Goal: Answer question/provide support

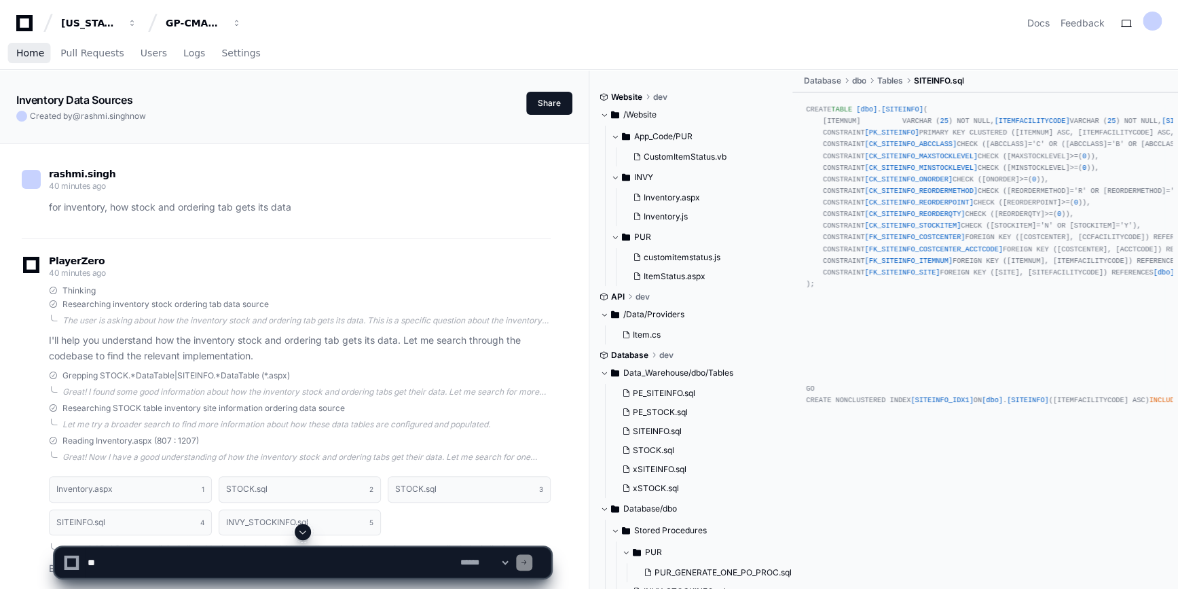
click at [30, 54] on span "Home" at bounding box center [30, 53] width 28 height 8
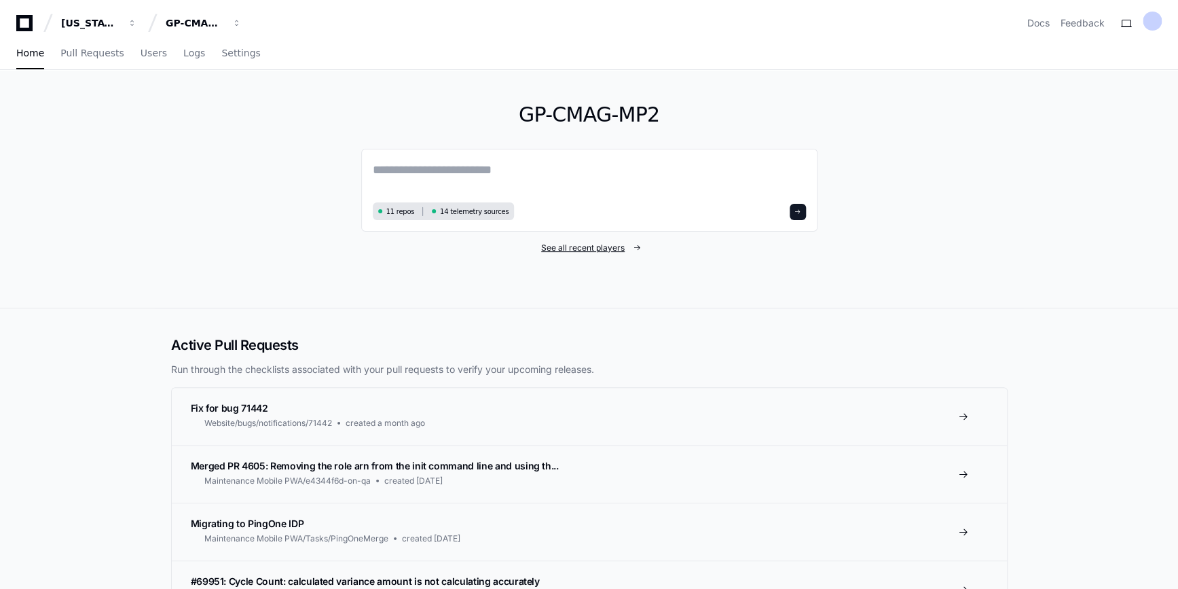
click at [578, 250] on span "See all recent players" at bounding box center [583, 247] width 84 height 11
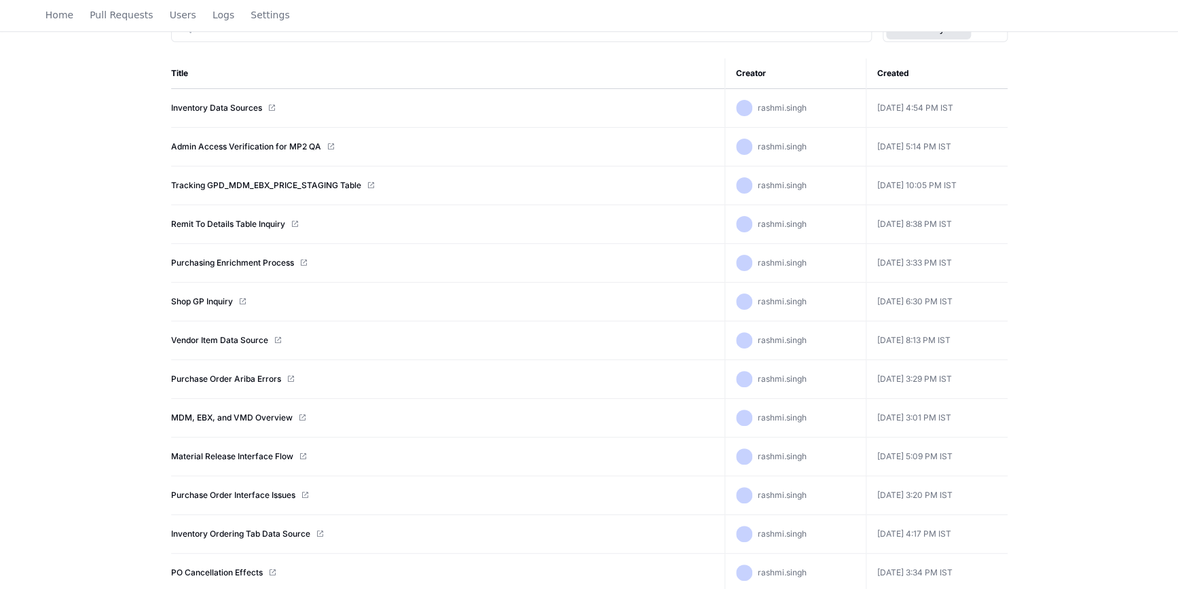
scroll to position [183, 0]
click at [230, 456] on link "Material Release Interface Flow" at bounding box center [232, 456] width 122 height 11
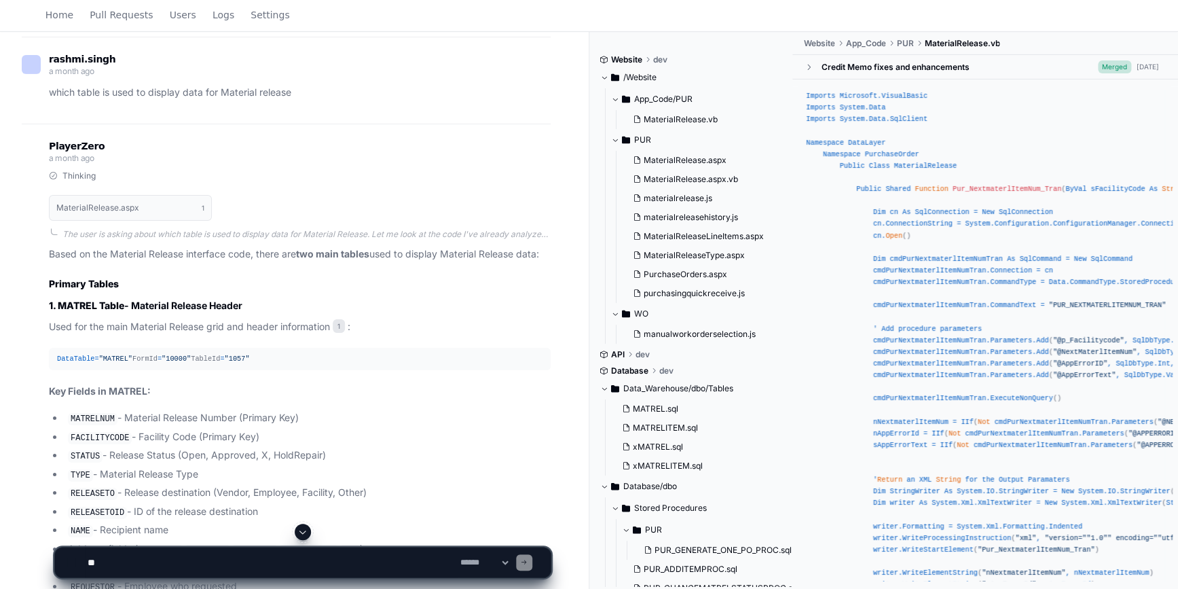
scroll to position [2239, 0]
click at [153, 557] on textarea at bounding box center [271, 562] width 373 height 30
type textarea "*"
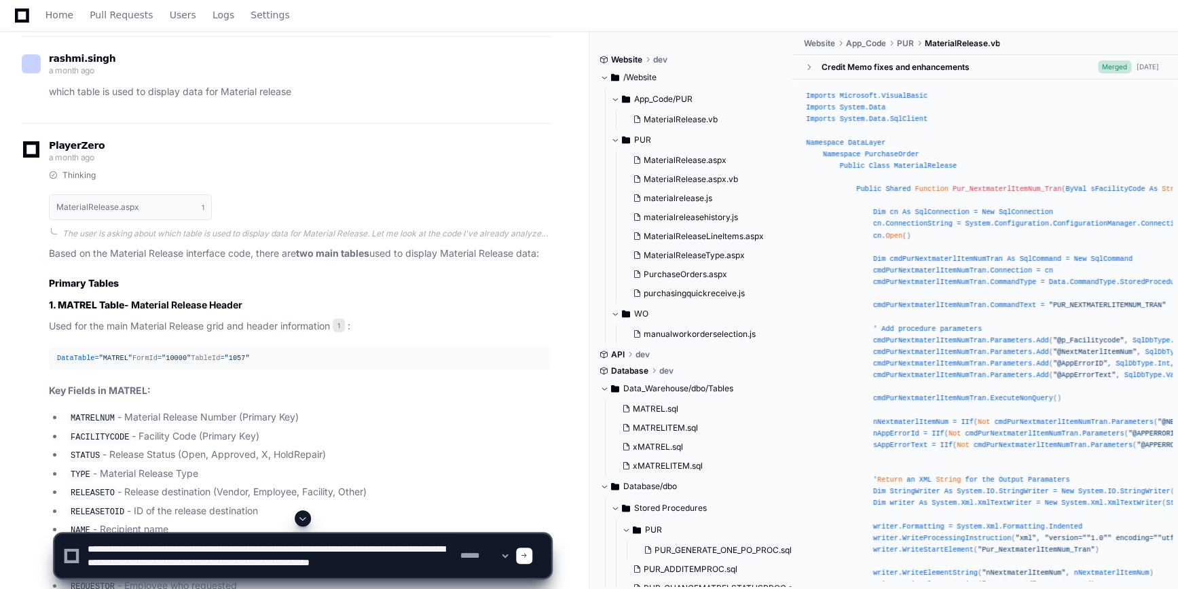
scroll to position [5, 0]
paste textarea "**********"
type textarea "**********"
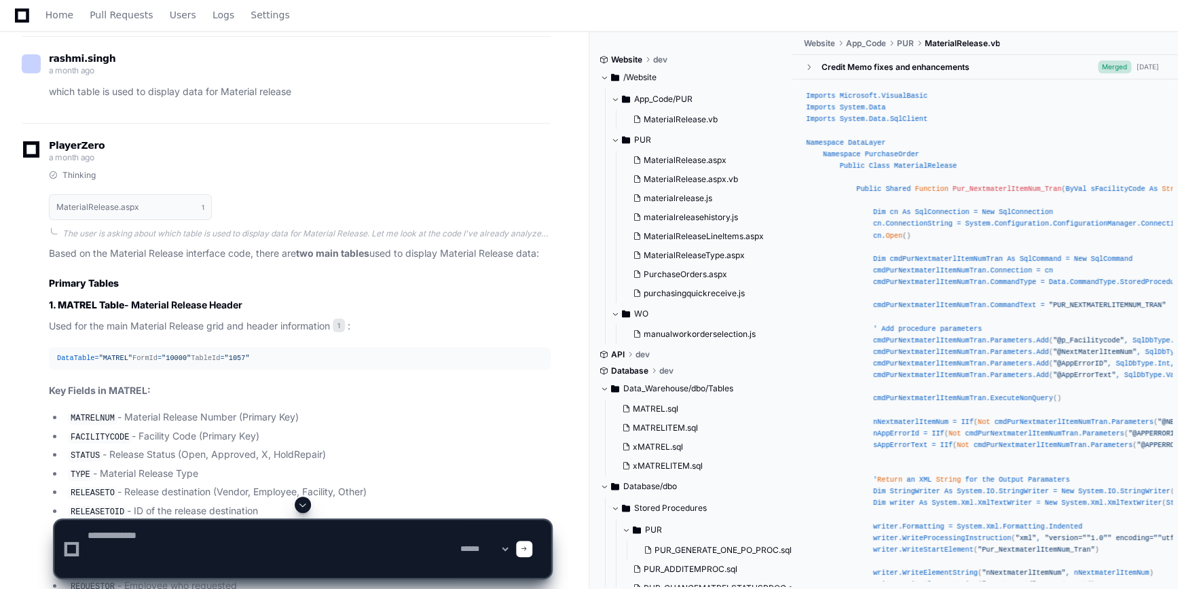
scroll to position [0, 0]
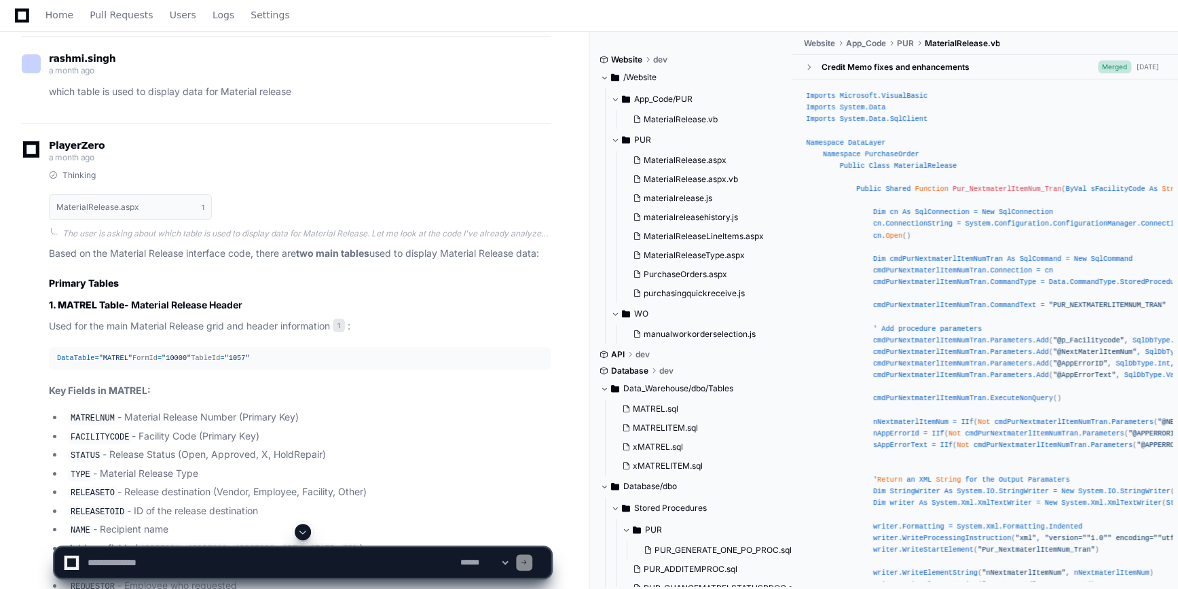
click at [302, 533] on span at bounding box center [303, 531] width 11 height 11
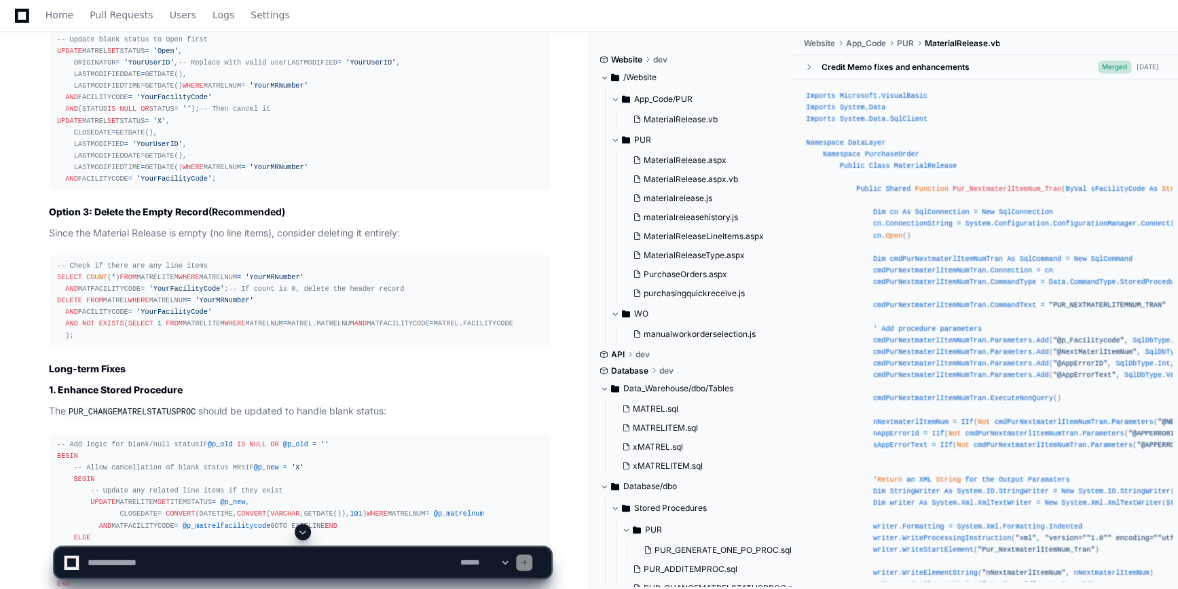
scroll to position [5832, 0]
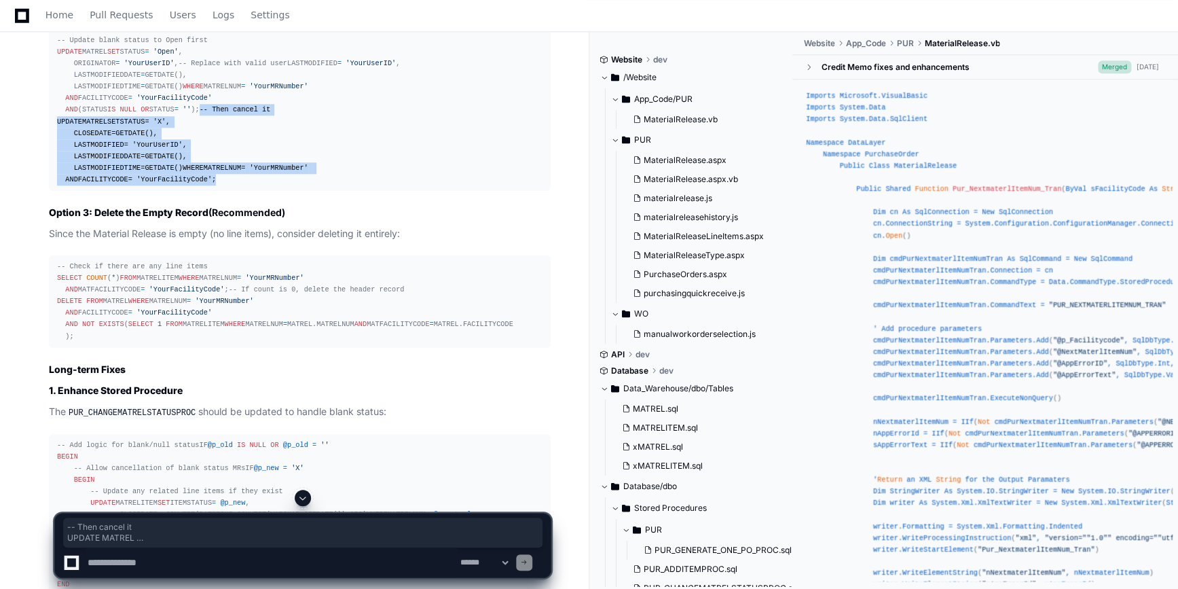
drag, startPoint x: 58, startPoint y: 162, endPoint x: 231, endPoint y: 253, distance: 195.7
click at [231, 186] on div "-- Update blank status to Open first UPDATE MATREL SET STATUS = 'Open' , ORIGIN…" at bounding box center [300, 110] width 486 height 151
copy div "-- Then cancel it UPDATE MATREL SET STATUS = 'X' , CLOSEDATE = GETDATE(), LASTM…"
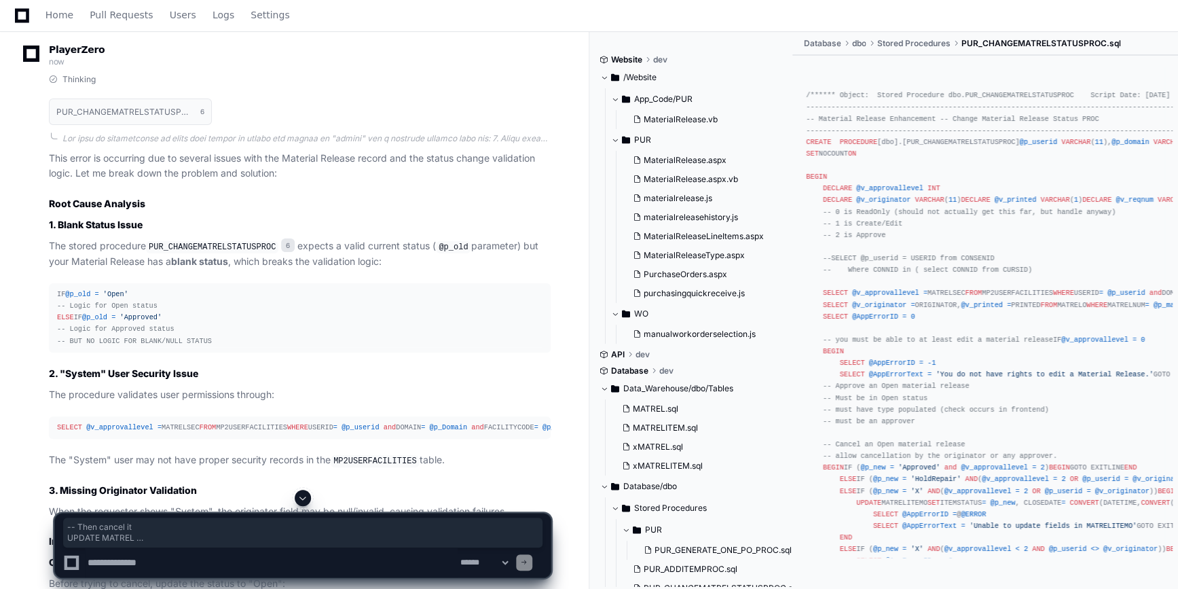
scroll to position [5154, 0]
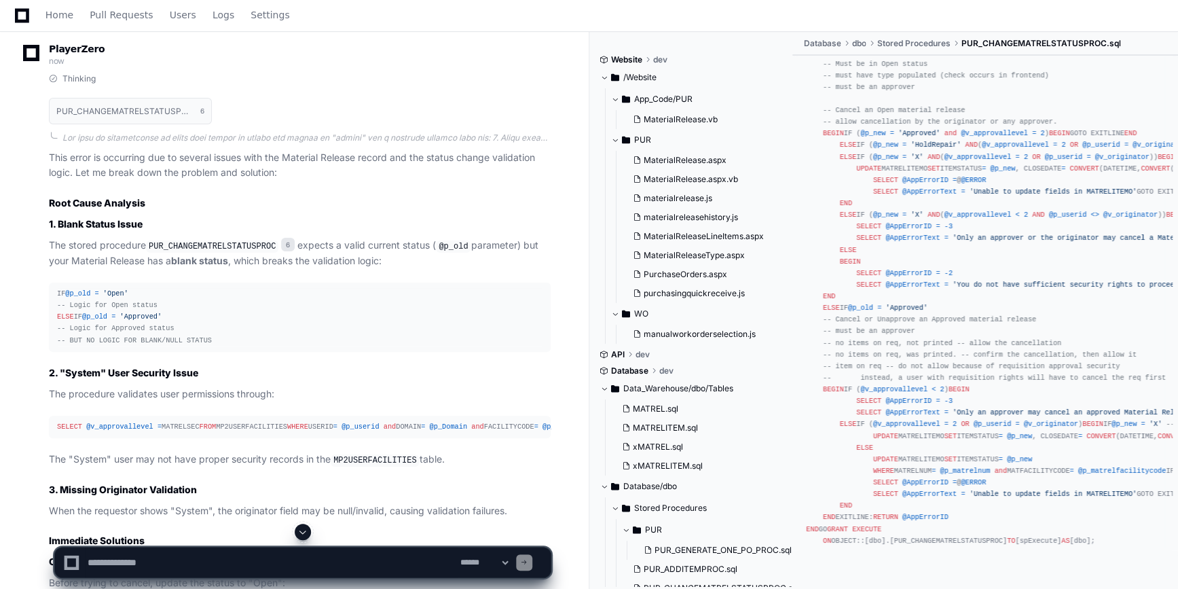
scroll to position [1020, 0]
